Goal: Find specific page/section: Find specific page/section

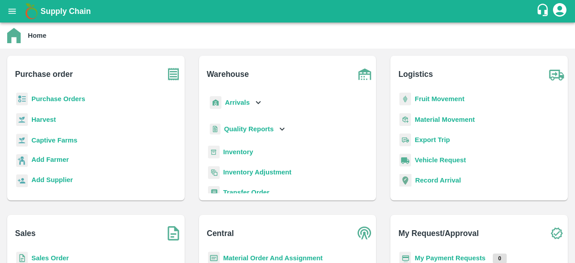
click at [52, 138] on b "Captive Farms" at bounding box center [54, 140] width 46 height 7
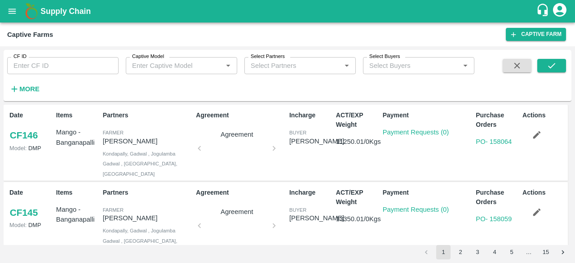
click at [481, 249] on button "3" at bounding box center [477, 252] width 14 height 14
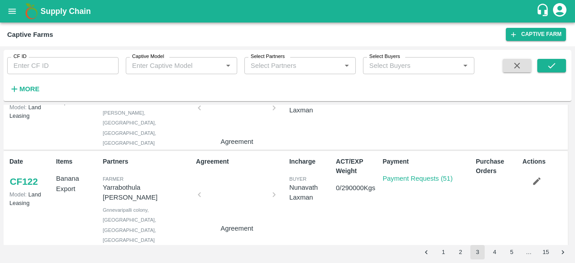
scroll to position [302, 0]
click at [404, 174] on link "Payment Requests (51)" at bounding box center [418, 177] width 70 height 7
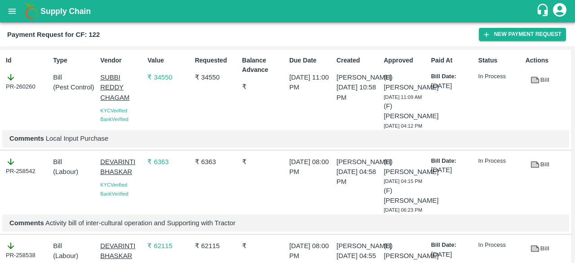
click at [404, 173] on div "(B) [PERSON_NAME] [DATE] 04:15 PM (F) Charan M [DATE] 06:23 PM" at bounding box center [403, 183] width 47 height 61
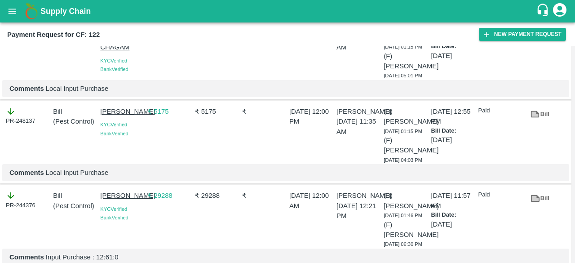
scroll to position [1787, 0]
